Goal: Information Seeking & Learning: Find specific fact

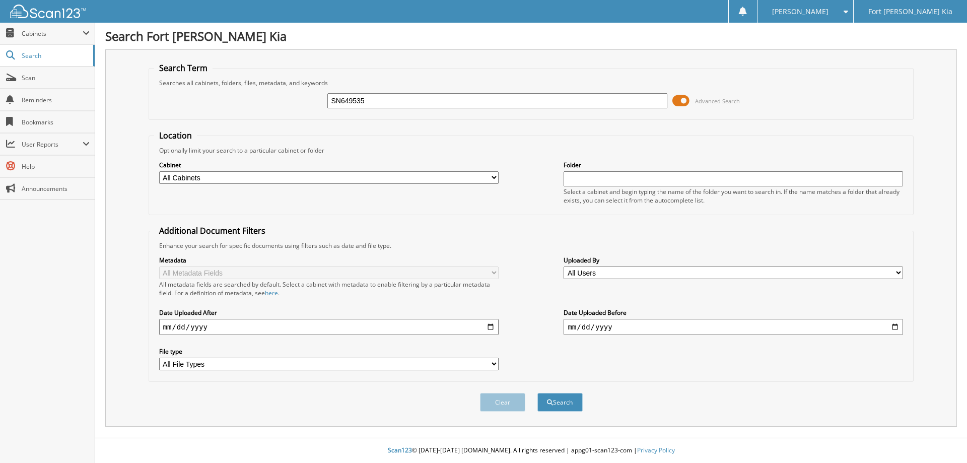
type input "SN649535"
click at [537, 393] on button "Search" at bounding box center [559, 402] width 45 height 19
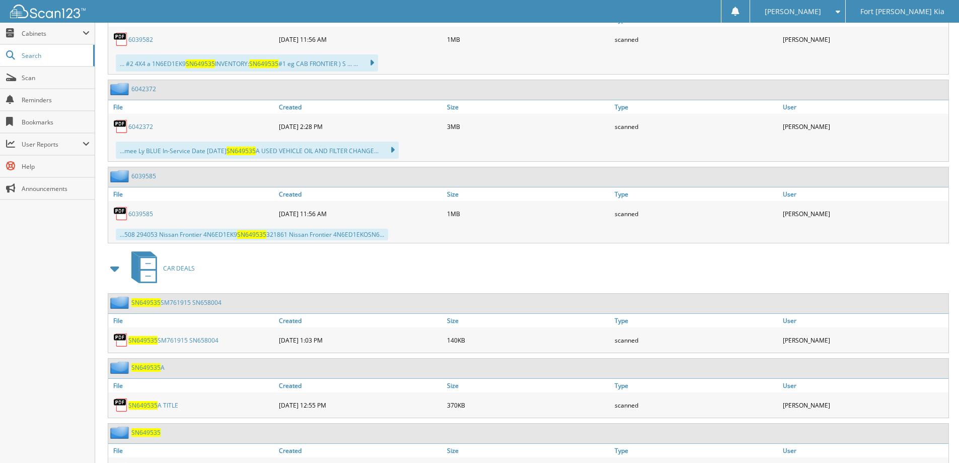
scroll to position [657, 0]
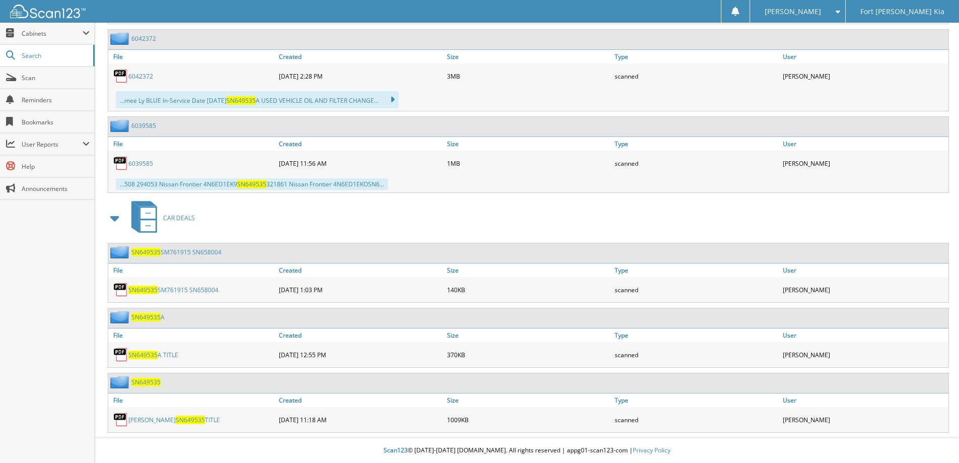
click at [144, 382] on span "SN649535" at bounding box center [145, 382] width 29 height 9
